Goal: Information Seeking & Learning: Understand process/instructions

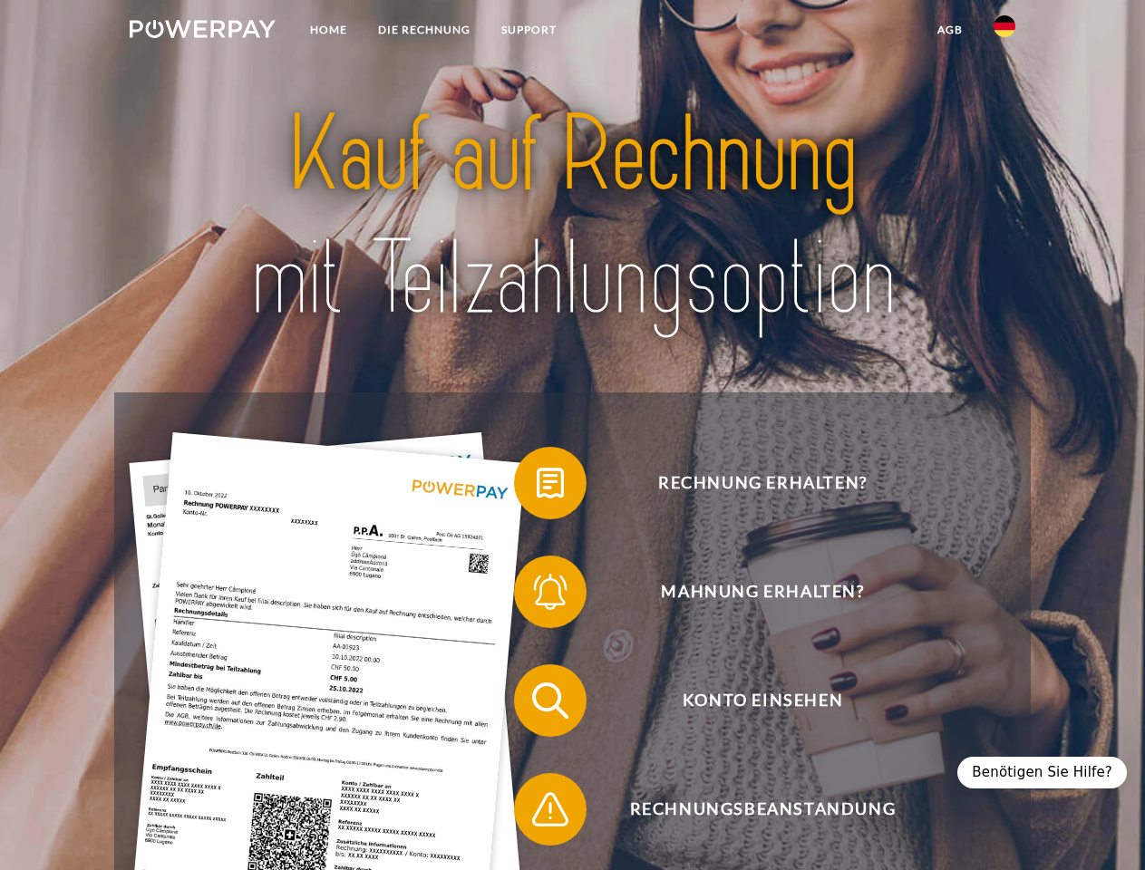
click at [202, 32] on img at bounding box center [203, 29] width 146 height 18
click at [1004, 32] on img at bounding box center [1004, 26] width 22 height 22
click at [949, 30] on link "agb" at bounding box center [950, 30] width 56 height 33
click at [537, 487] on span at bounding box center [523, 483] width 91 height 91
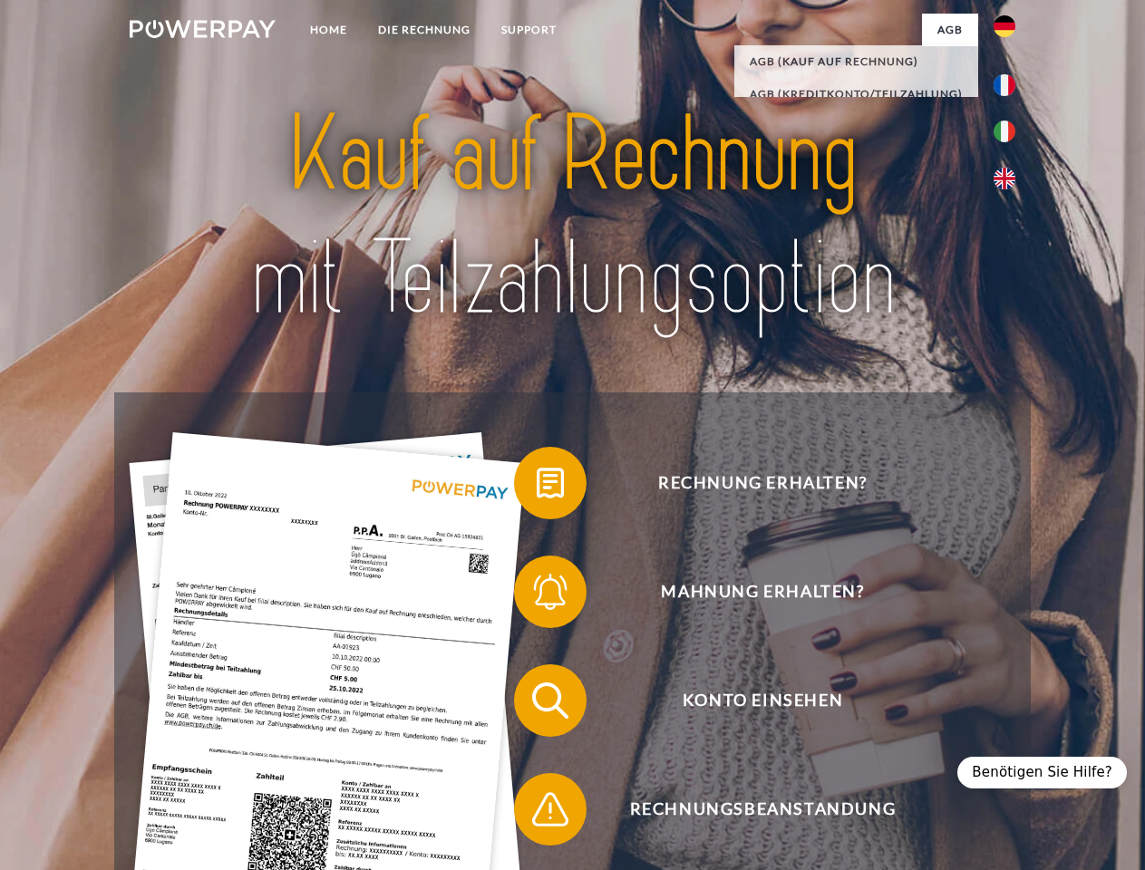
click at [537, 595] on span at bounding box center [523, 592] width 91 height 91
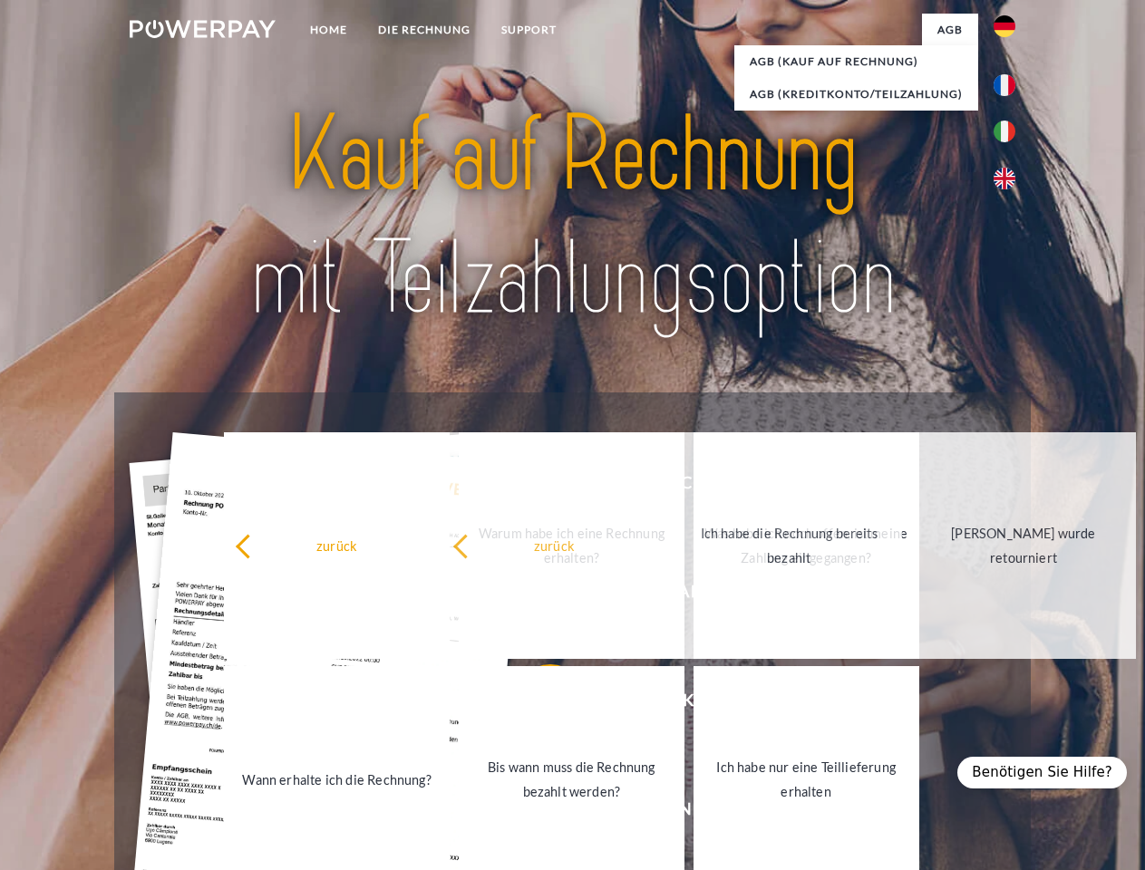
click at [537, 704] on link "Bis wann muss die Rechnung bezahlt werden?" at bounding box center [572, 779] width 226 height 227
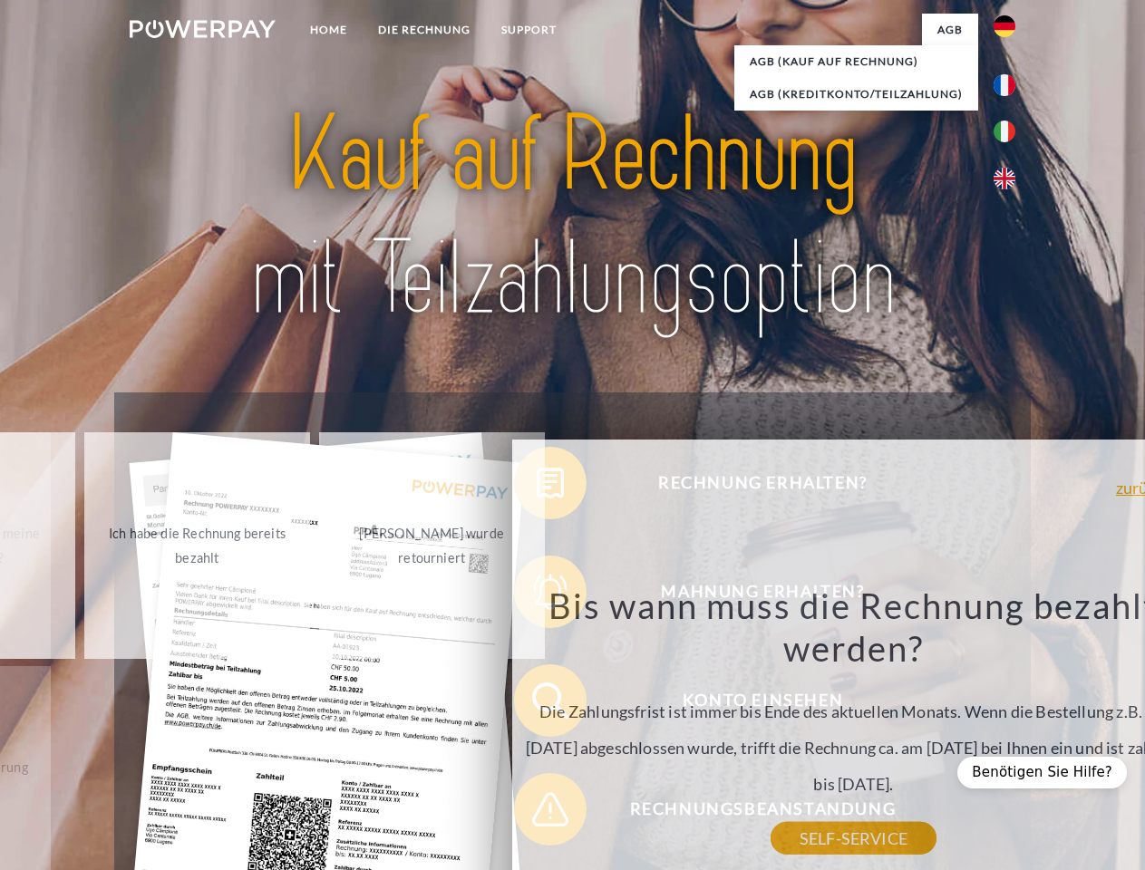
click at [537, 813] on div "Rechnung erhalten? Mahnung erhalten? Konto einsehen" at bounding box center [571, 754] width 915 height 725
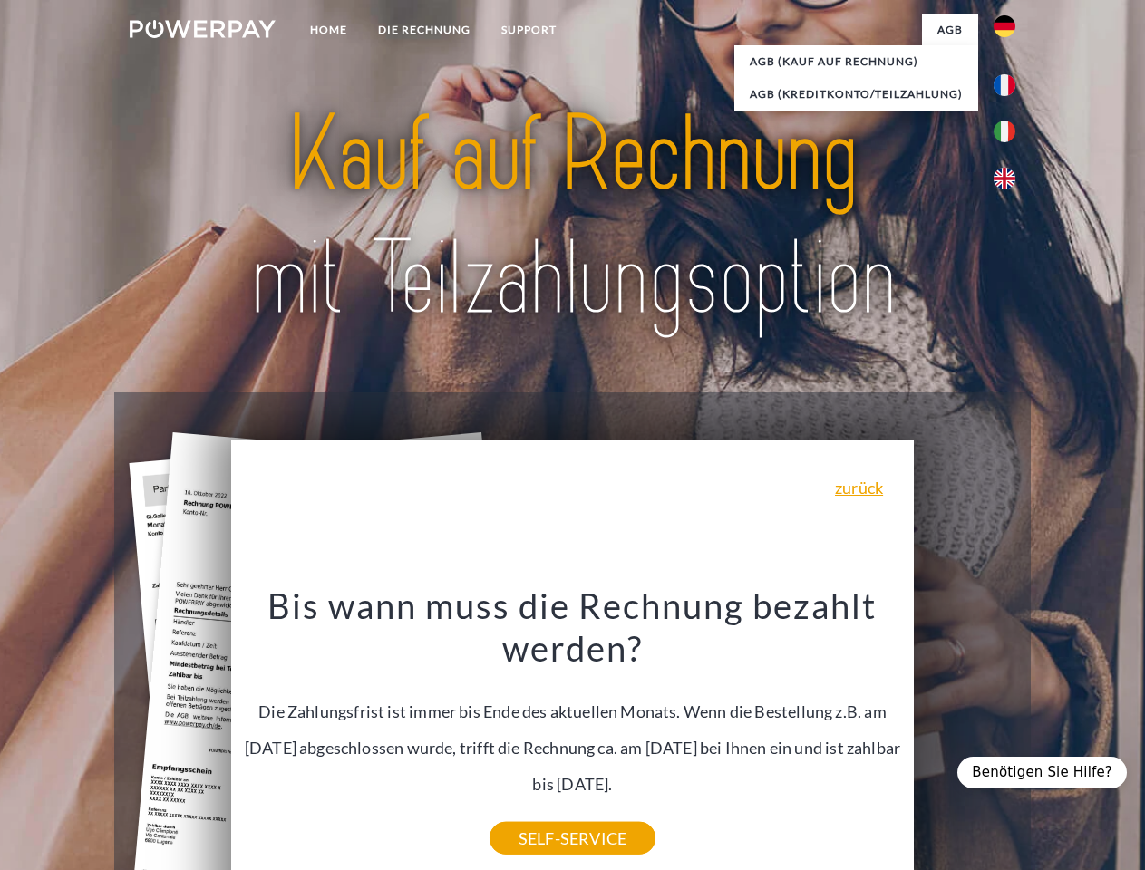
click at [1050, 772] on div "Benötigen Sie Hilfe?" at bounding box center [1041, 773] width 169 height 32
